Goal: Book appointment/travel/reservation

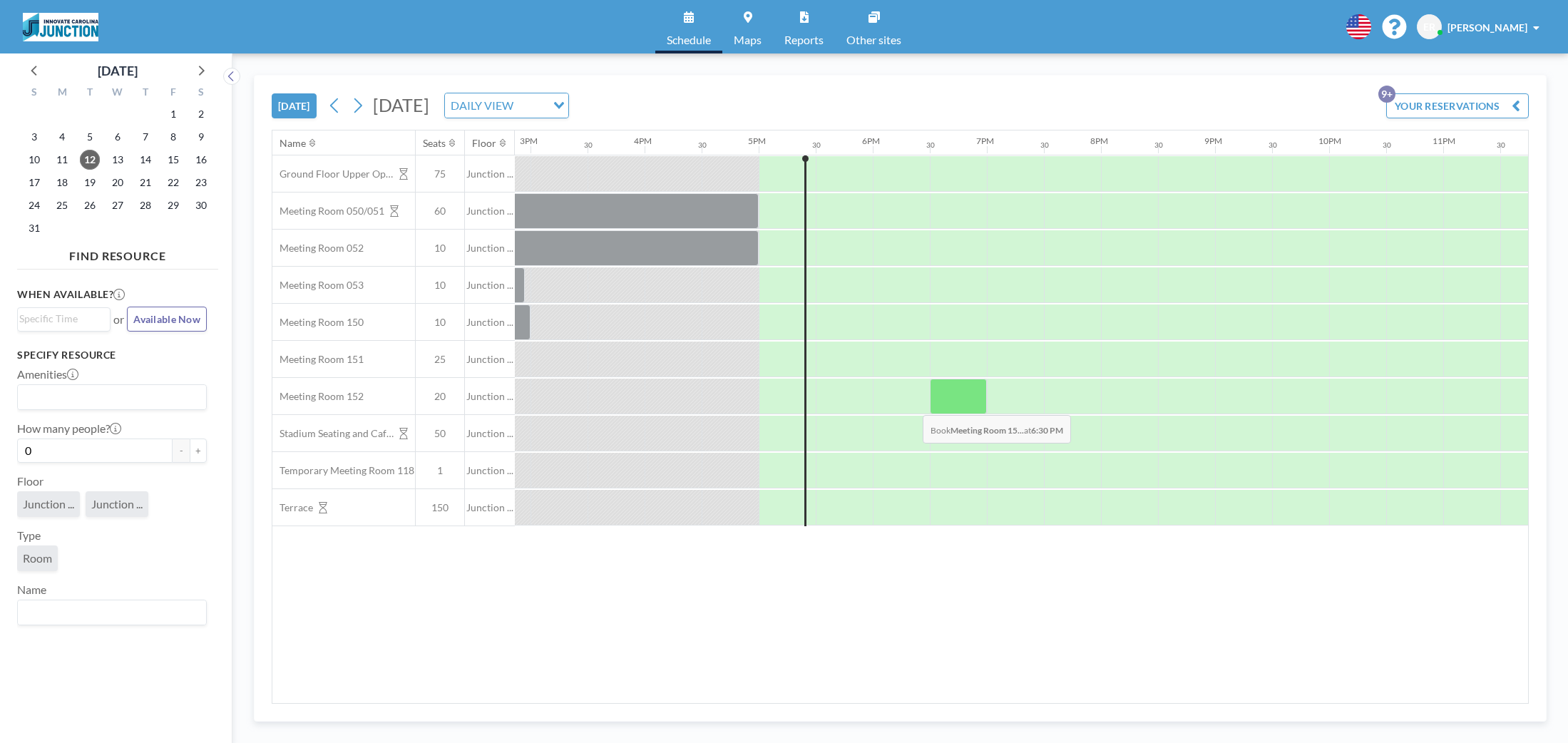
scroll to position [0, 1726]
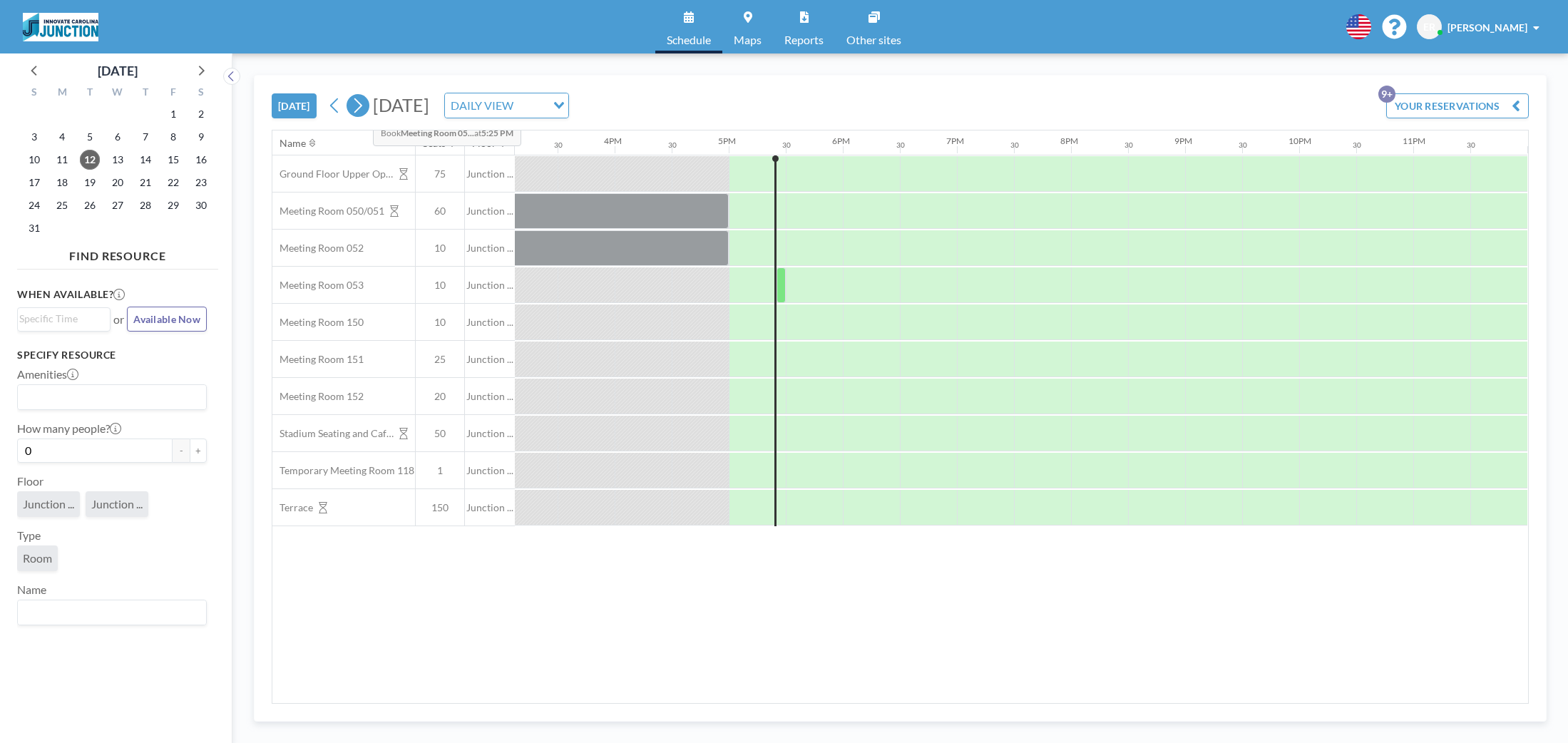
click at [362, 107] on icon at bounding box center [358, 106] width 13 height 22
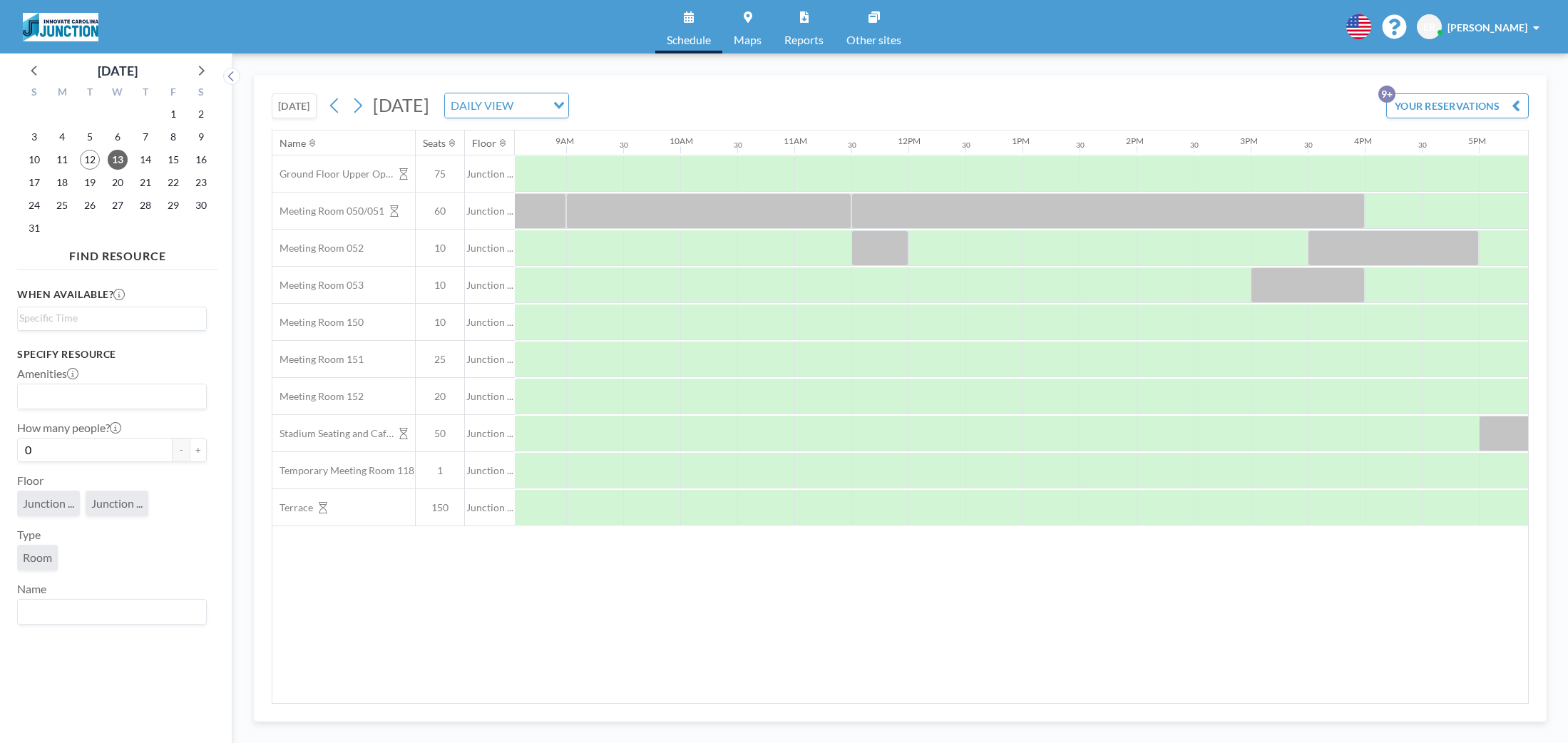
scroll to position [0, 1048]
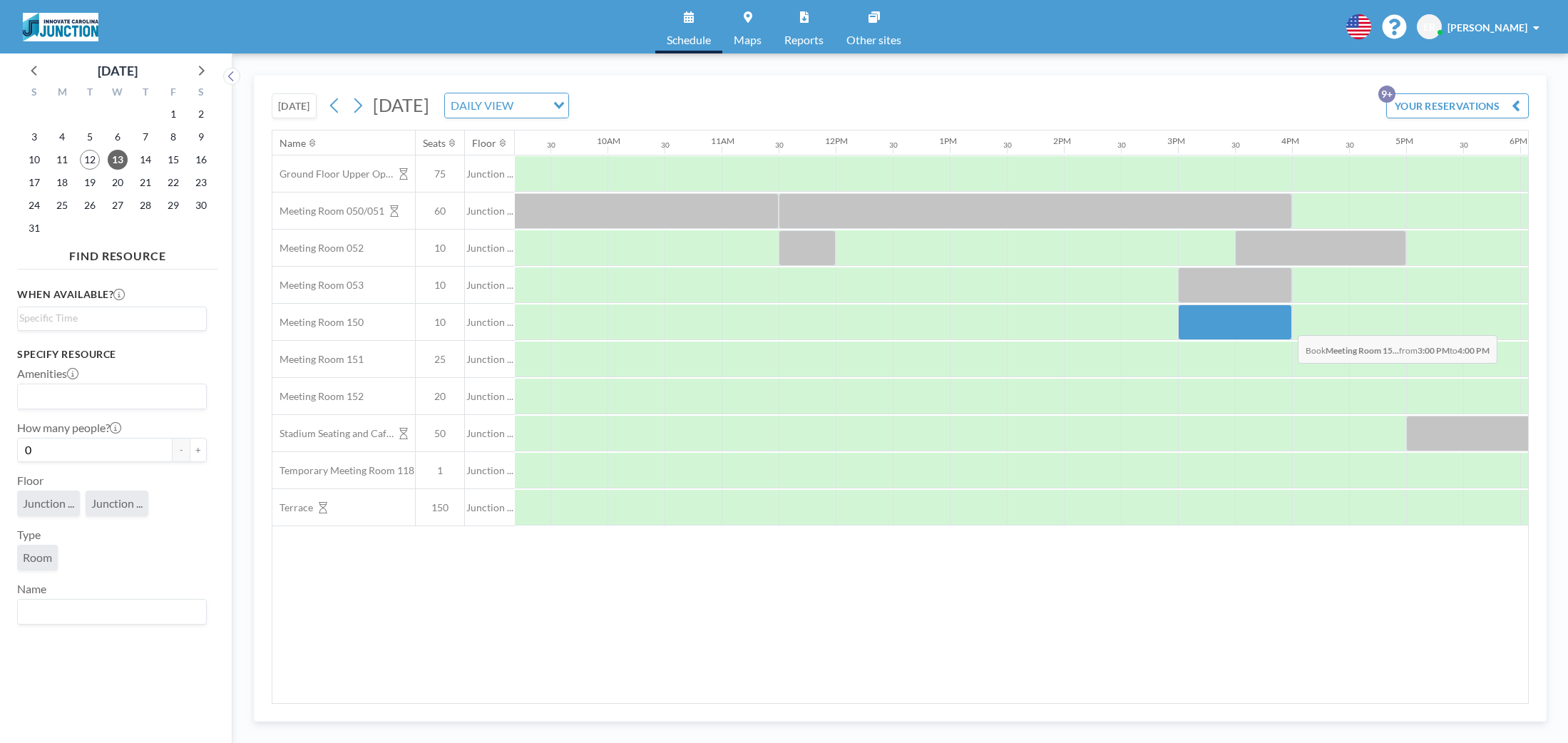
drag, startPoint x: 1178, startPoint y: 328, endPoint x: 1286, endPoint y: 324, distance: 108.1
click at [1286, 324] on div at bounding box center [1235, 322] width 114 height 36
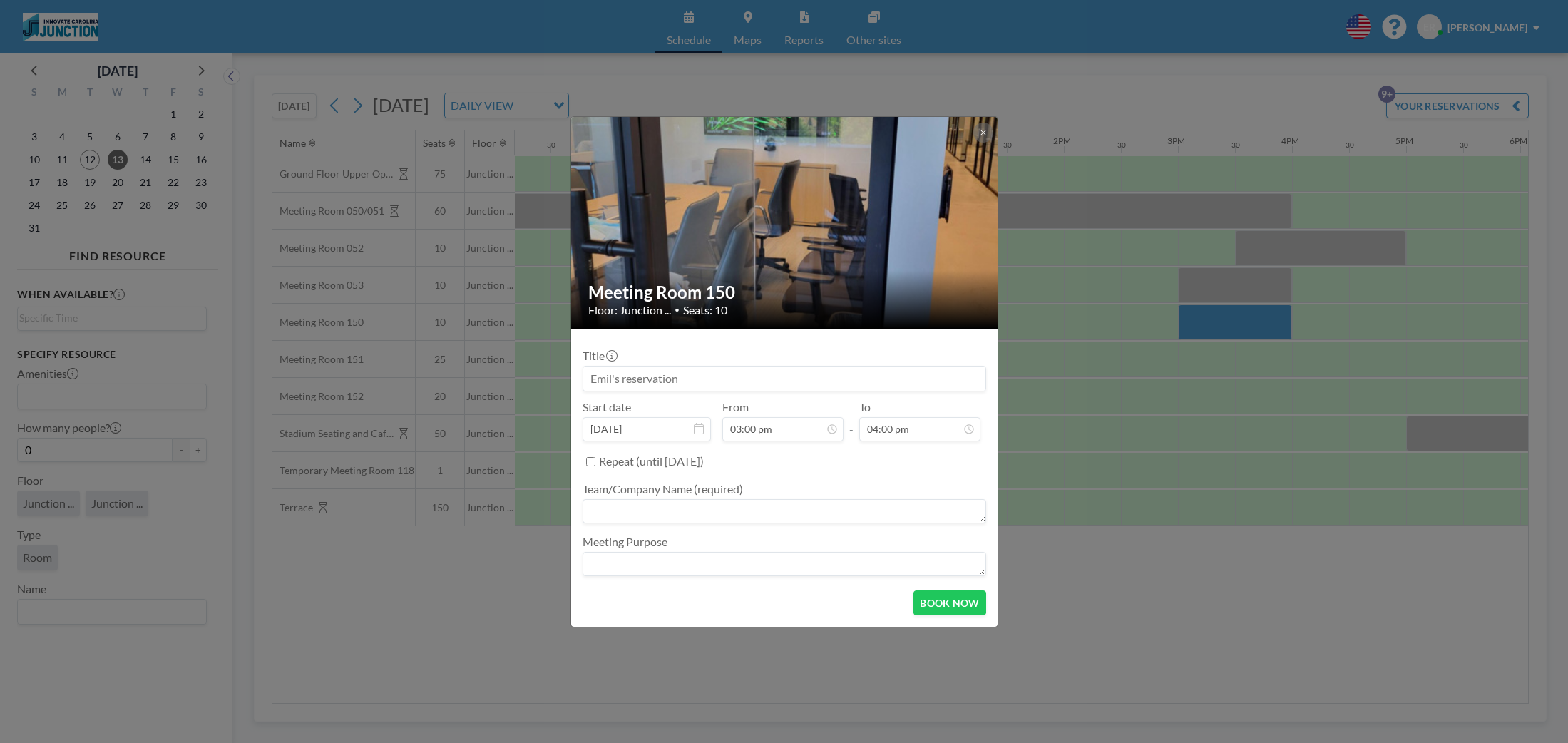
scroll to position [0, 0]
click at [601, 380] on input at bounding box center [784, 379] width 402 height 24
drag, startPoint x: 693, startPoint y: 380, endPoint x: 596, endPoint y: 378, distance: 97.0
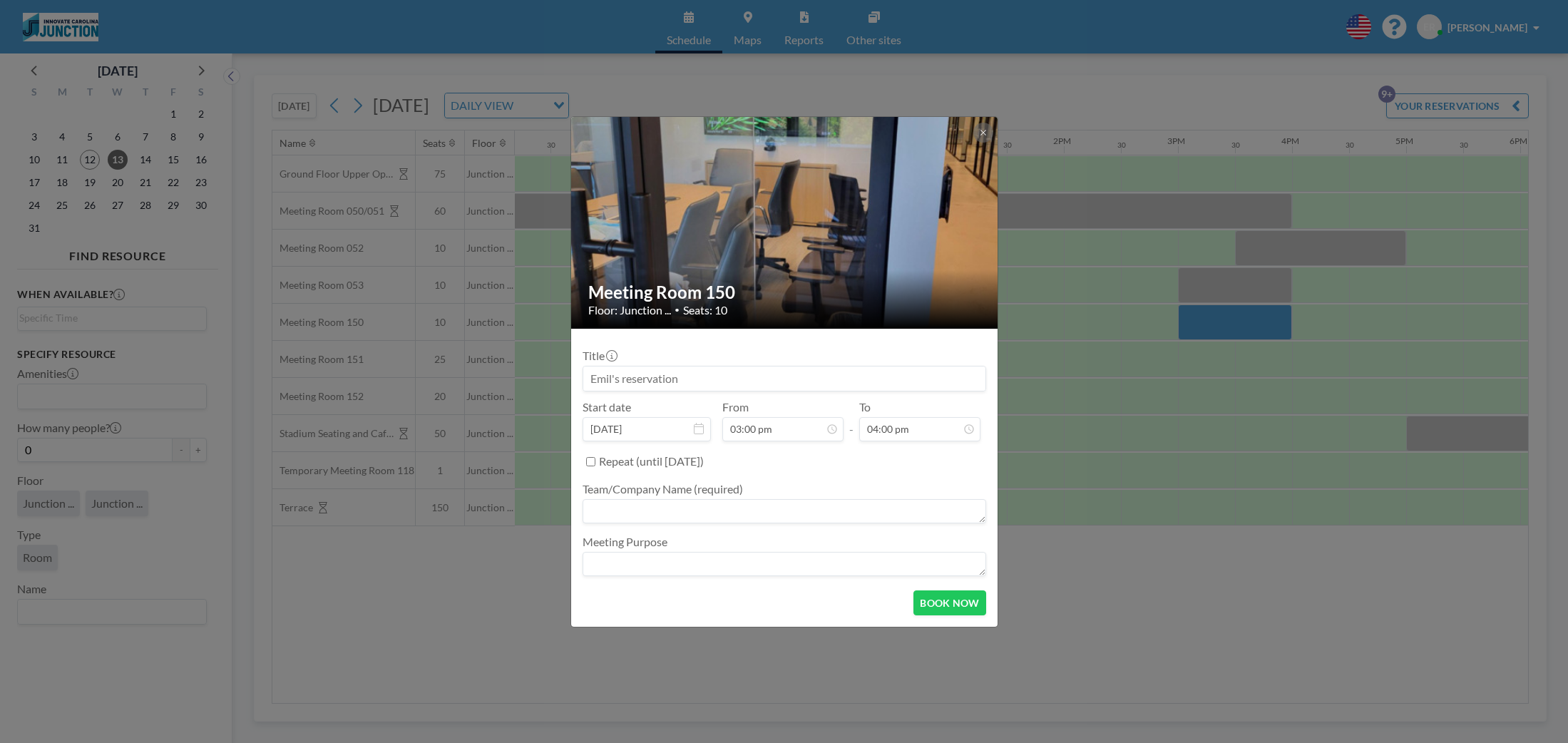
click at [596, 378] on input at bounding box center [784, 379] width 402 height 24
click at [743, 378] on input at bounding box center [784, 379] width 402 height 24
drag, startPoint x: 688, startPoint y: 375, endPoint x: 615, endPoint y: 379, distance: 73.1
click at [615, 379] on input at bounding box center [784, 379] width 402 height 24
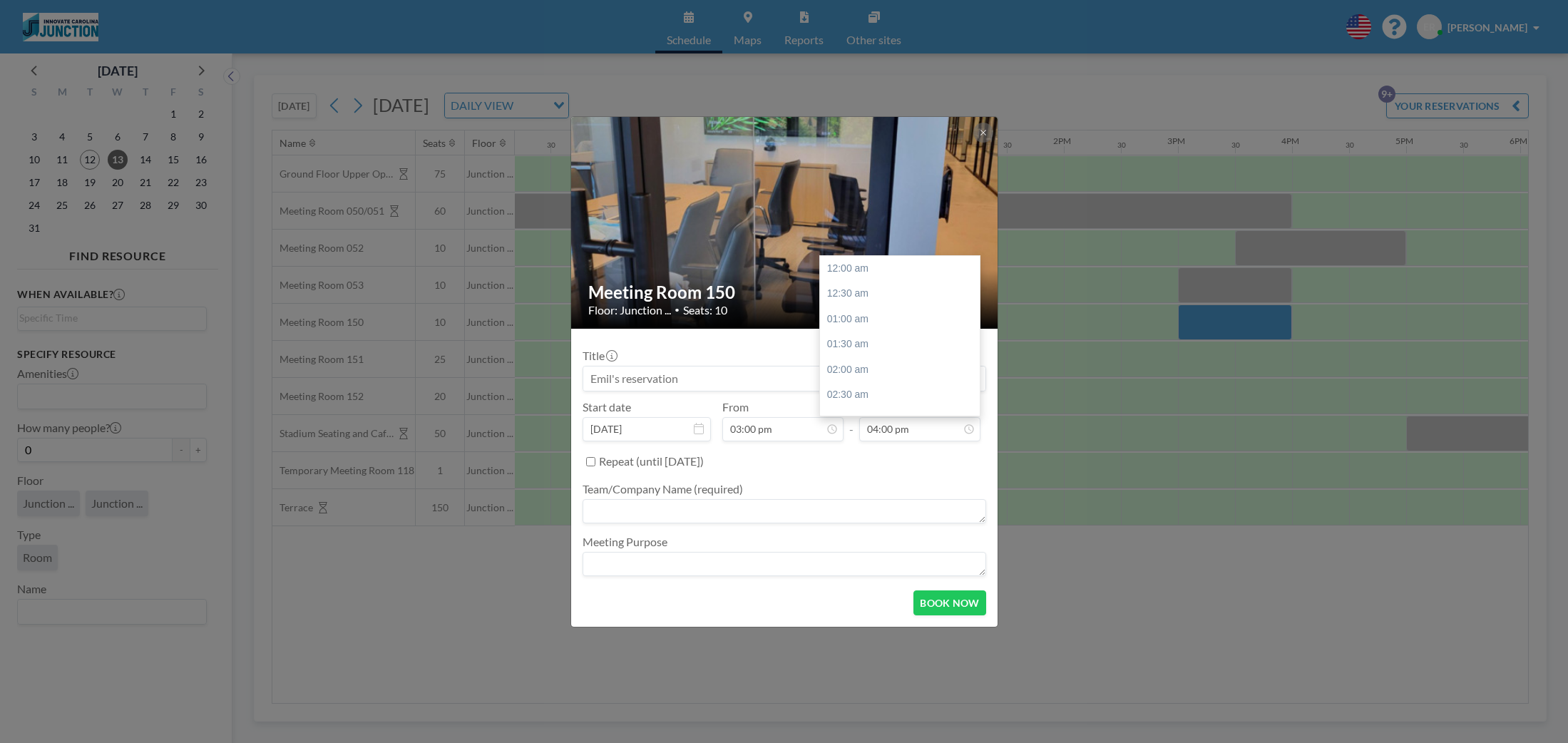
scroll to position [812, 0]
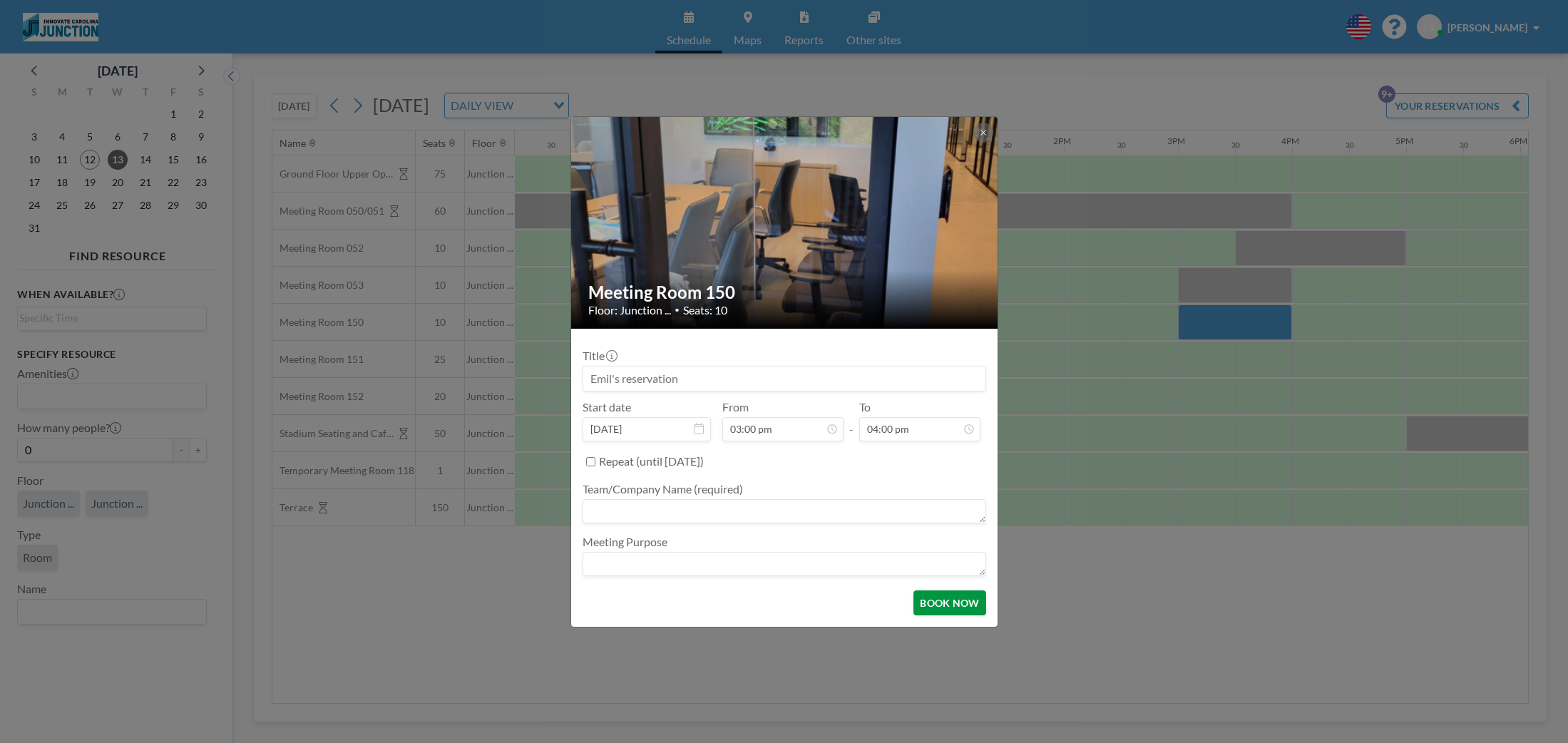
click at [941, 609] on button "BOOK NOW" at bounding box center [949, 603] width 72 height 25
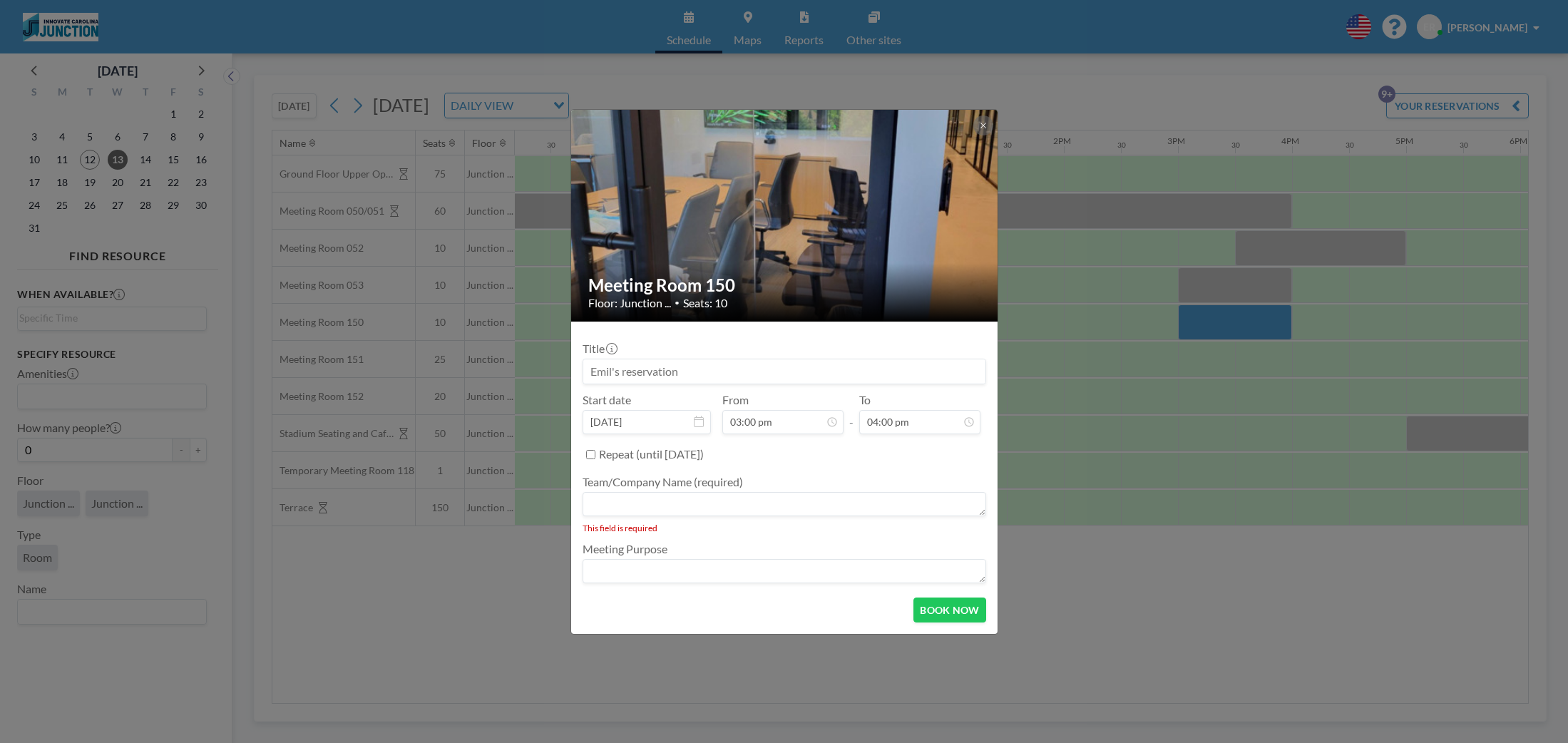
click at [650, 502] on textarea at bounding box center [784, 504] width 403 height 24
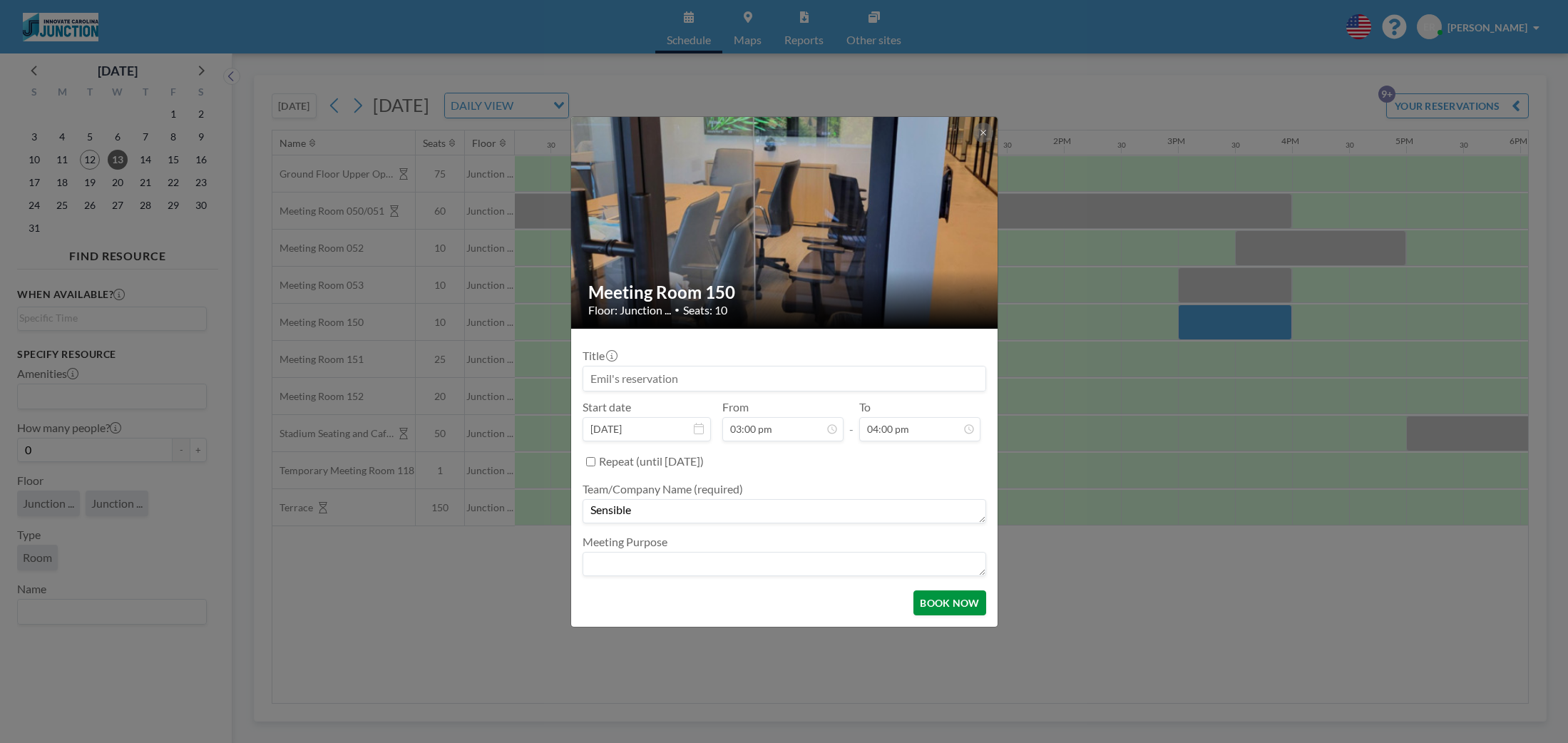
type textarea "Sensible"
click at [949, 603] on button "BOOK NOW" at bounding box center [949, 603] width 72 height 25
